Goal: Ask a question: Seek information or help from site administrators or community

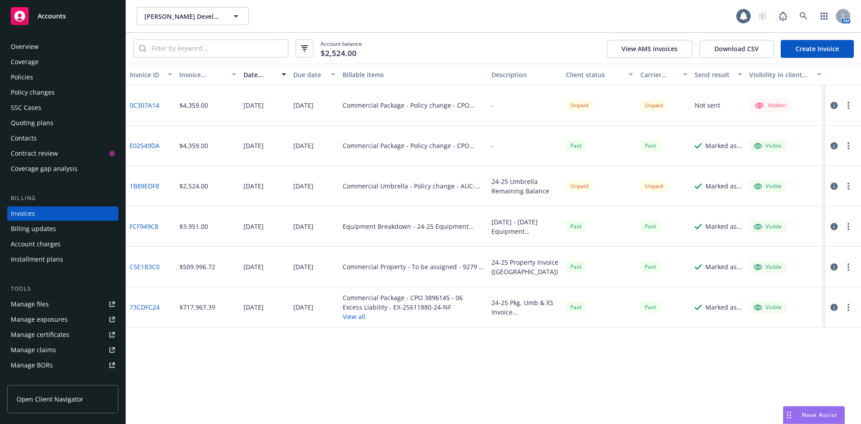
click at [803, 416] on span "Nova Assist" at bounding box center [819, 415] width 35 height 8
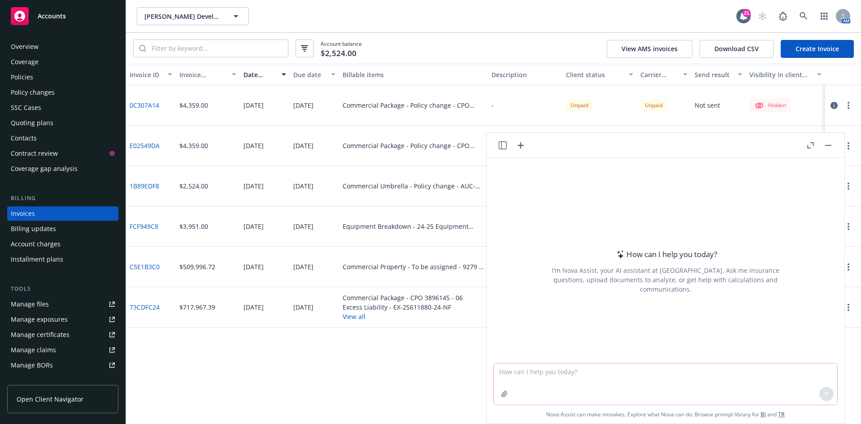
click at [531, 372] on textarea at bounding box center [666, 383] width 344 height 41
type textarea "rate variance % difference between the attached 2 numbers"
paste textarea
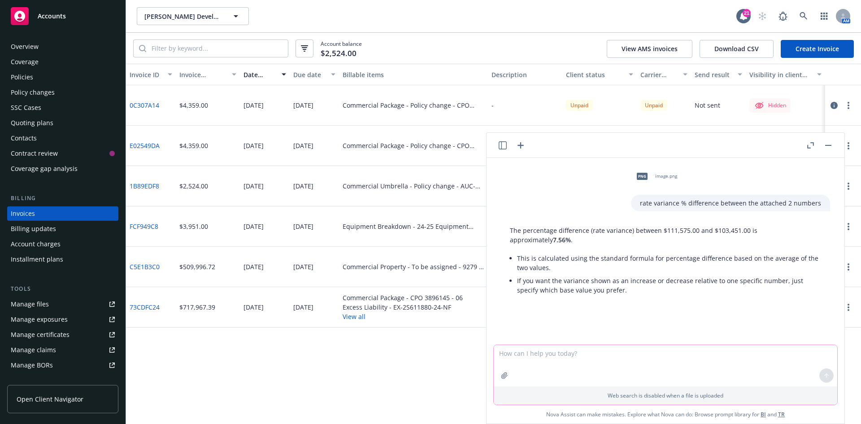
click at [570, 353] on textarea at bounding box center [666, 365] width 344 height 41
drag, startPoint x: 512, startPoint y: 229, endPoint x: 657, endPoint y: 231, distance: 145.8
click at [657, 231] on p "The percentage difference (rate variance) between $111,575.00 and $103,451.00 i…" at bounding box center [665, 235] width 311 height 19
click at [509, 231] on div "The percentage difference (rate variance) between $111,575.00 and $103,451.00 i…" at bounding box center [665, 261] width 329 height 78
drag, startPoint x: 507, startPoint y: 229, endPoint x: 657, endPoint y: 229, distance: 149.3
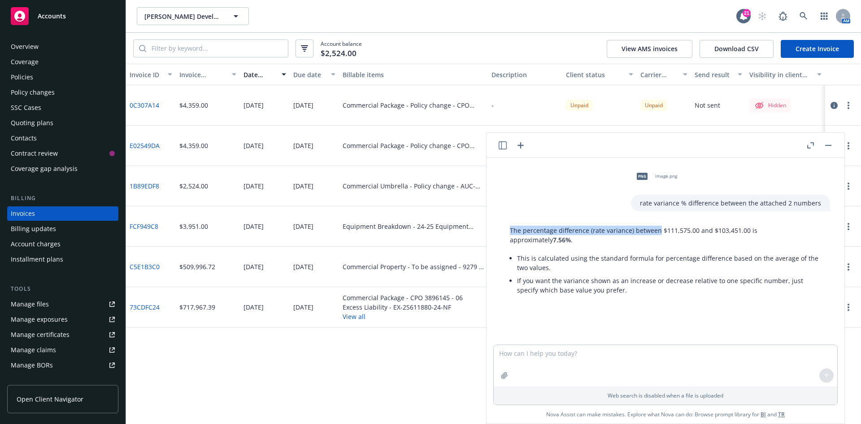
click at [656, 228] on div "The percentage difference (rate variance) between $111,575.00 and $103,451.00 i…" at bounding box center [665, 261] width 329 height 78
copy p "The percentage difference (rate variance) between"
click at [585, 358] on textarea at bounding box center [666, 365] width 344 height 41
paste textarea "The percentage difference (rate variance) between"
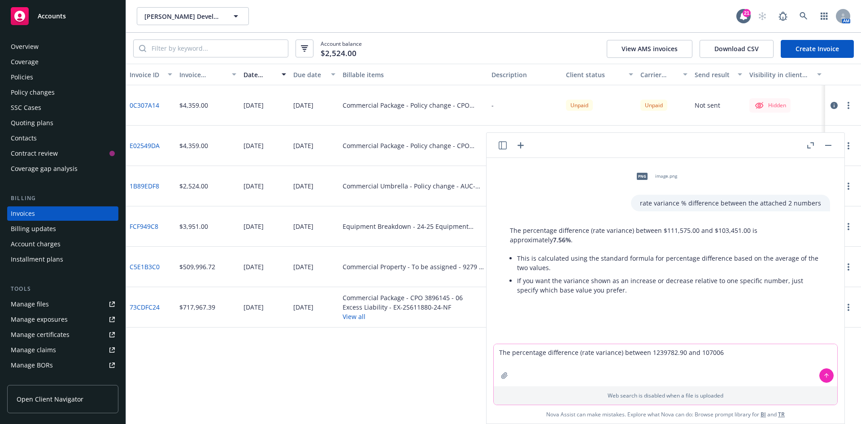
type textarea "The percentage difference (rate variance) between 1239782.90 and 1070060"
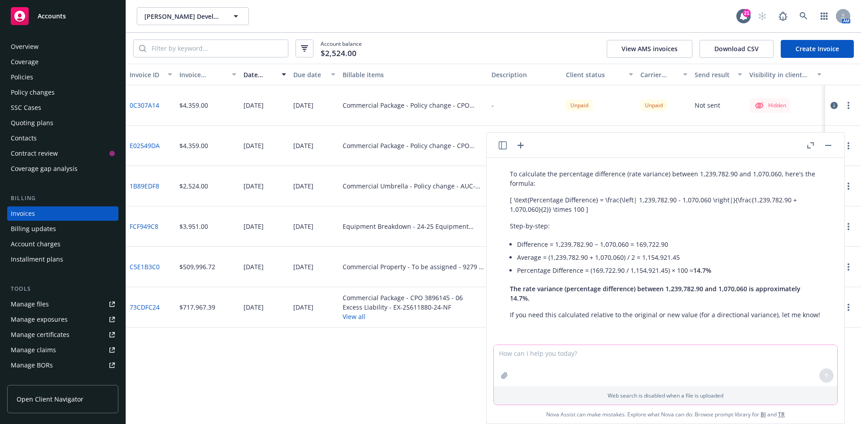
scroll to position [182, 0]
click at [549, 355] on textarea at bounding box center [666, 365] width 344 height 41
paste textarea "Rate (Per $1,000 total sq footage)"
drag, startPoint x: 544, startPoint y: 351, endPoint x: 531, endPoint y: 352, distance: 13.0
click at [531, 352] on textarea "Rate (Per $1,000 total sq footage)" at bounding box center [666, 365] width 344 height 42
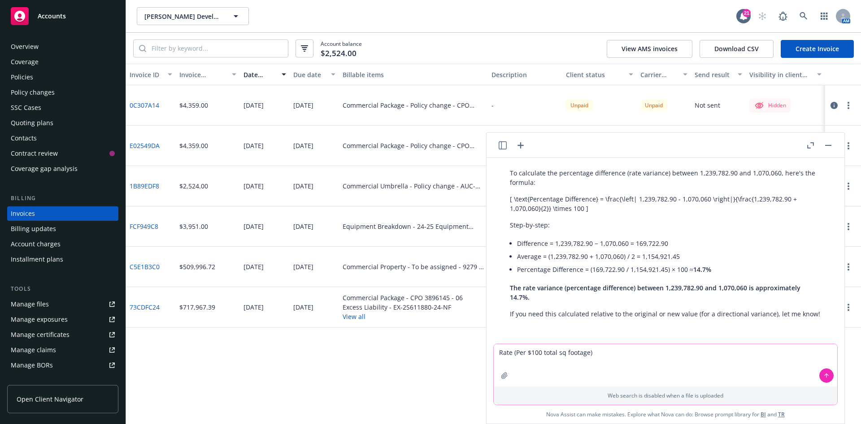
click at [596, 352] on textarea "Rate (Per $100 total sq footage)" at bounding box center [666, 365] width 344 height 42
type textarea "Rate (Per $100 total sq footage) when total square footage is 3,403,242 and pre…"
drag, startPoint x: 776, startPoint y: 354, endPoint x: 487, endPoint y: 354, distance: 289.3
click at [487, 354] on div "Rate (Per $100 total sq footage) when total square footage is 3,403,242 and pre…" at bounding box center [666, 384] width 358 height 80
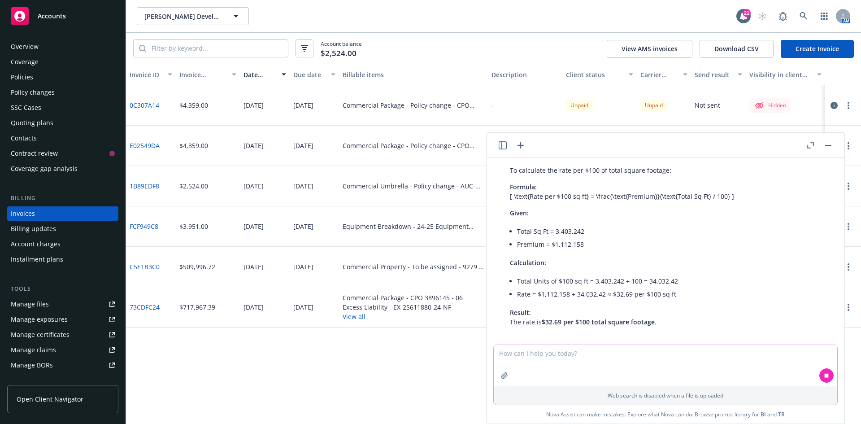
scroll to position [398, 0]
